Goal: Task Accomplishment & Management: Manage account settings

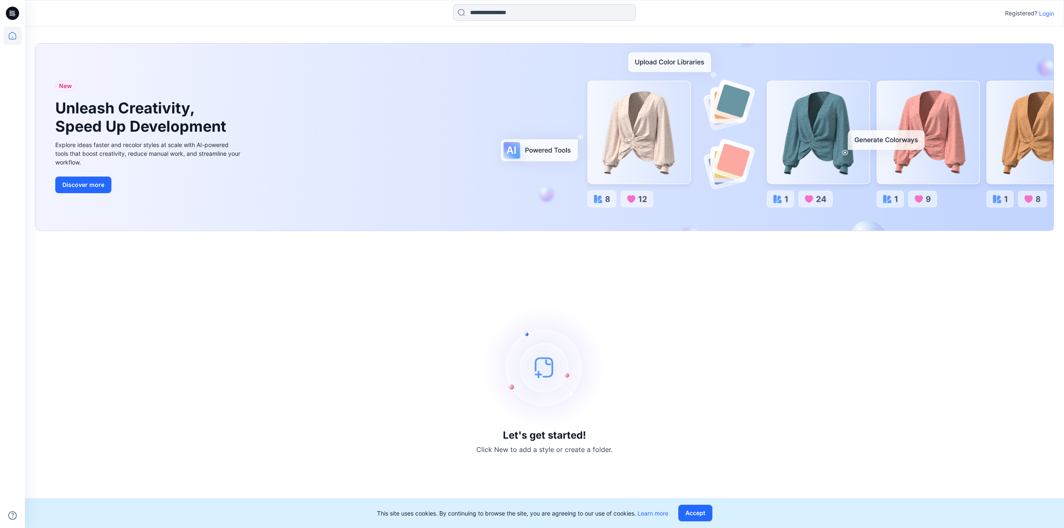
click at [1050, 12] on p "Login" at bounding box center [1046, 13] width 15 height 9
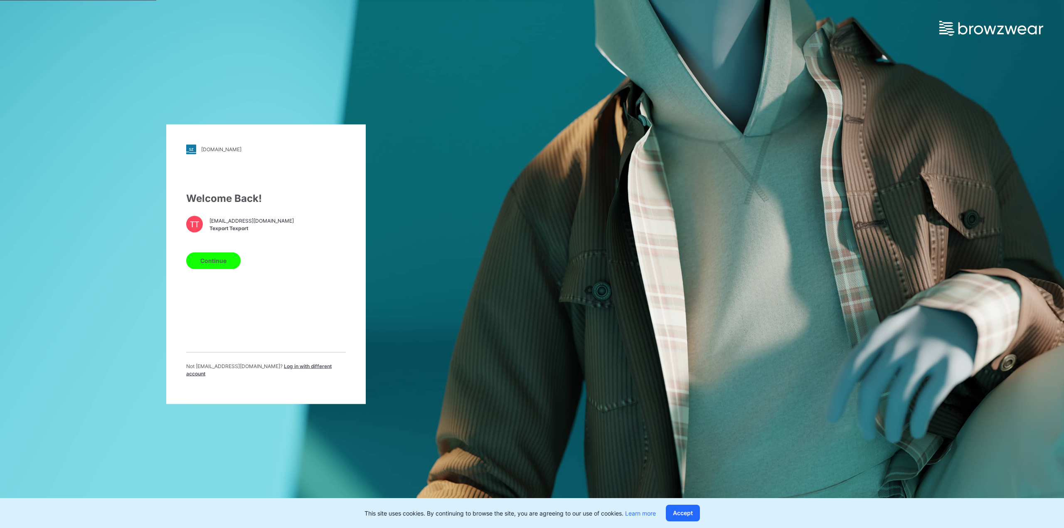
click at [219, 262] on button "Continue" at bounding box center [213, 260] width 54 height 17
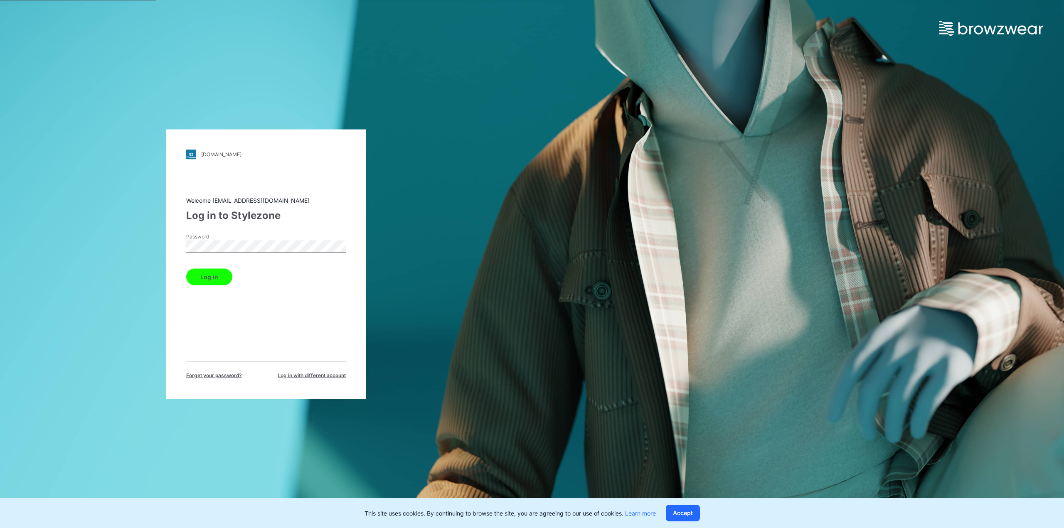
click at [203, 277] on button "Log in" at bounding box center [209, 276] width 46 height 17
